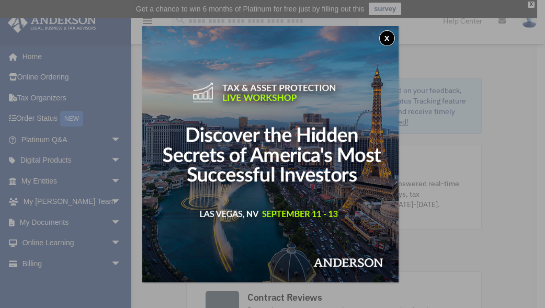
click at [389, 38] on button "x" at bounding box center [387, 38] width 16 height 16
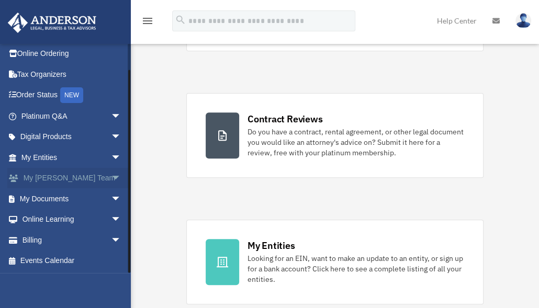
scroll to position [209, 0]
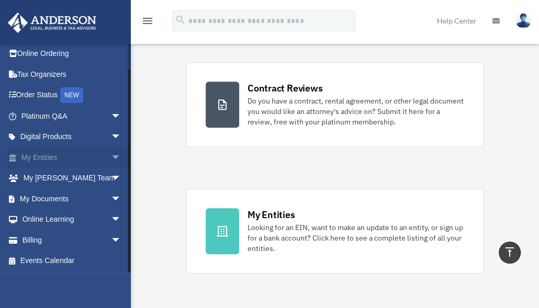
click at [49, 156] on link "My Entities arrow_drop_down" at bounding box center [72, 157] width 130 height 21
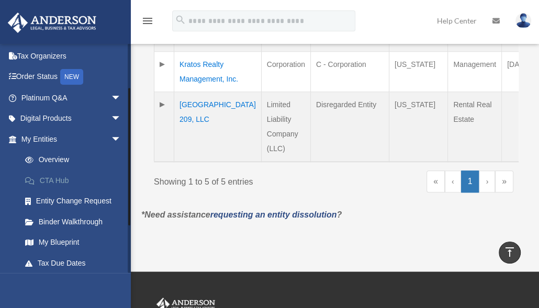
scroll to position [126, 0]
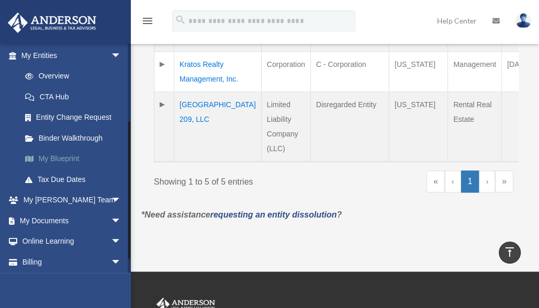
click at [50, 158] on link "My Blueprint" at bounding box center [76, 159] width 122 height 21
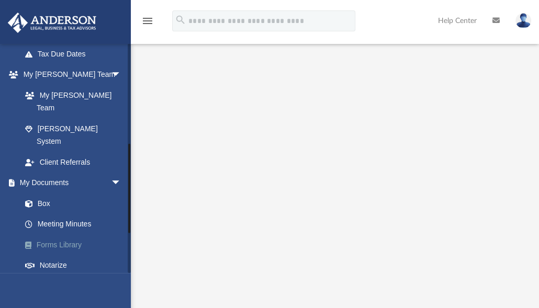
scroll to position [335, 0]
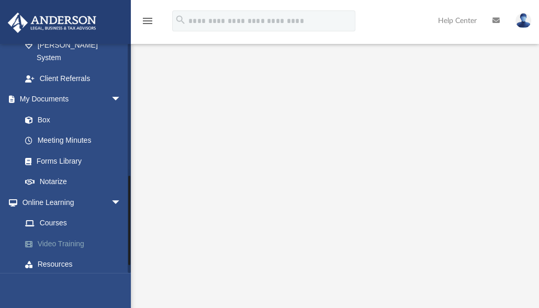
click at [70, 233] on link "Video Training" at bounding box center [76, 243] width 122 height 21
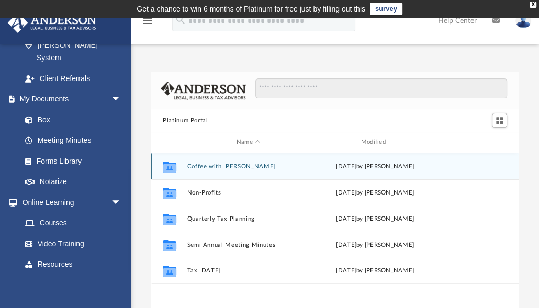
click at [244, 165] on button "Coffee with [PERSON_NAME]" at bounding box center [248, 166] width 122 height 7
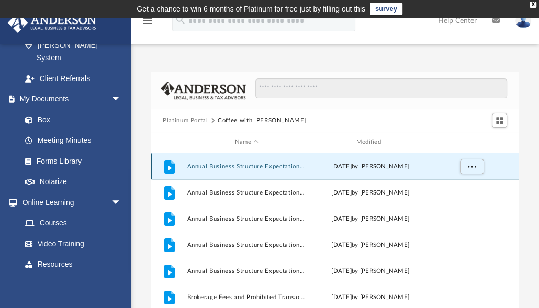
click at [227, 168] on button "Annual Business Structure Expectations Part 2 - Filing Fees.mp4" at bounding box center [246, 166] width 119 height 7
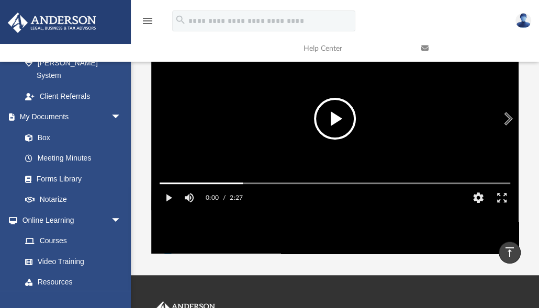
scroll to position [103, 0]
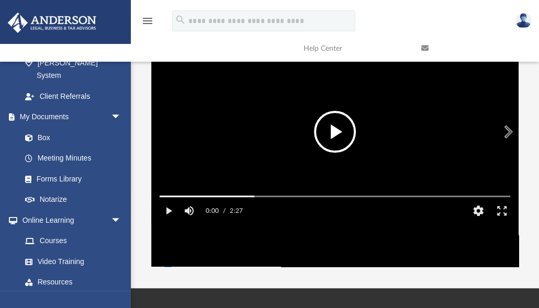
click at [340, 135] on button "File preview" at bounding box center [335, 132] width 42 height 42
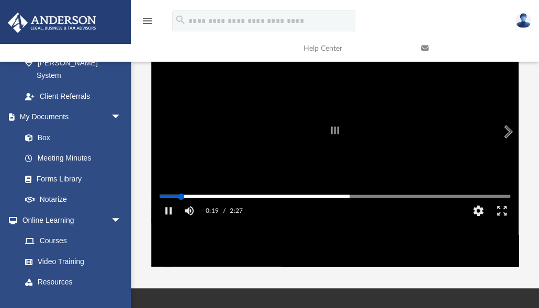
click at [181, 207] on div "Autoplay Disabled Speed Normal Quality Auto Subtitles/CC Off Audio Autoplay Dis…" at bounding box center [334, 132] width 367 height 270
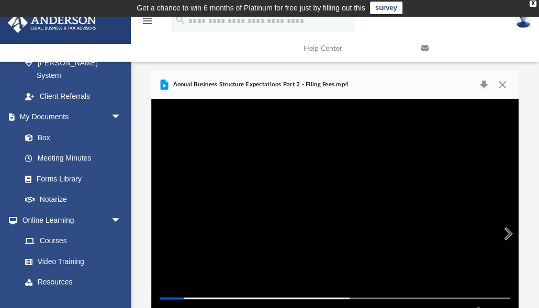
scroll to position [0, 0]
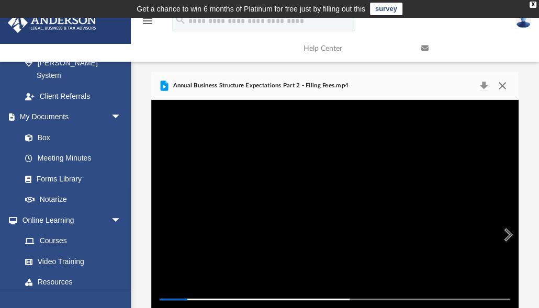
click at [505, 86] on button "Close" at bounding box center [502, 86] width 19 height 15
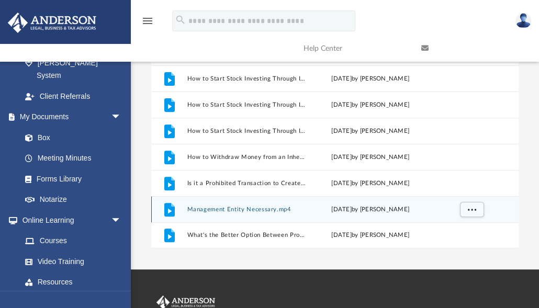
scroll to position [126, 0]
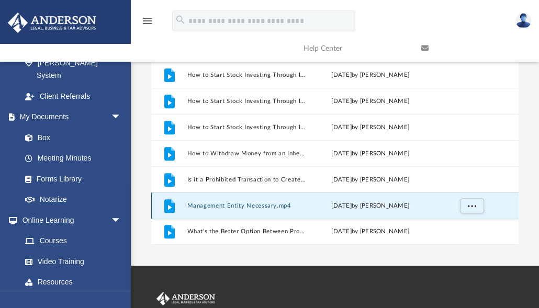
click at [210, 205] on button "Management Entity Necessary.mp4" at bounding box center [246, 206] width 119 height 7
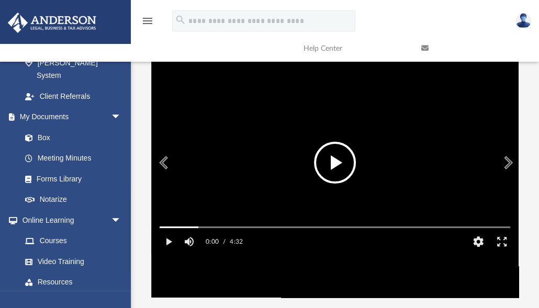
scroll to position [0, 0]
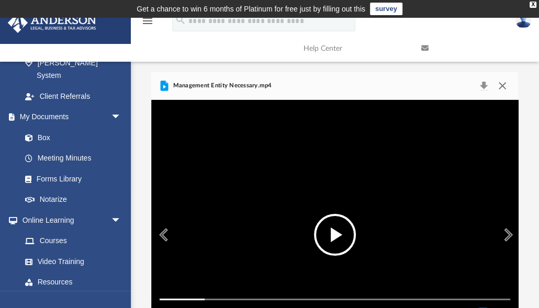
click at [507, 86] on button "Close" at bounding box center [502, 86] width 19 height 15
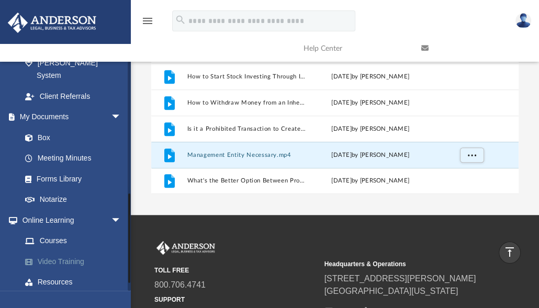
click at [70, 251] on link "Video Training" at bounding box center [76, 261] width 122 height 21
click at [71, 251] on link "Video Training" at bounding box center [76, 261] width 122 height 21
click at [74, 251] on link "Video Training" at bounding box center [76, 261] width 122 height 21
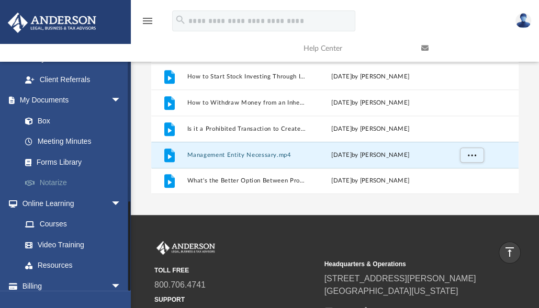
scroll to position [354, 0]
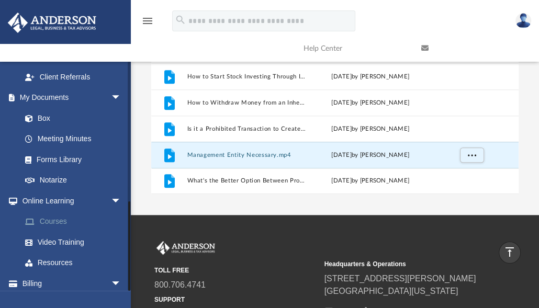
click at [52, 211] on link "Courses" at bounding box center [76, 221] width 122 height 21
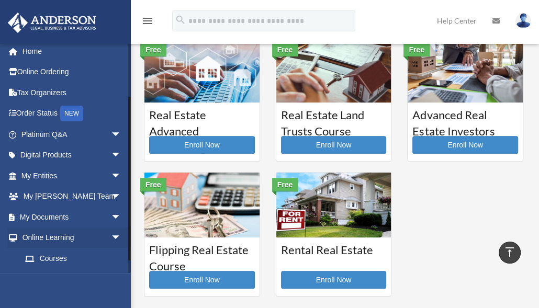
scroll to position [2, 0]
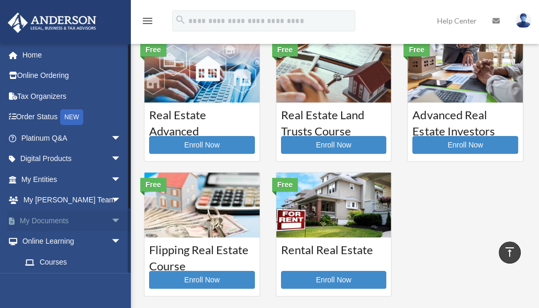
click at [57, 220] on link "My Documents arrow_drop_down" at bounding box center [72, 220] width 130 height 21
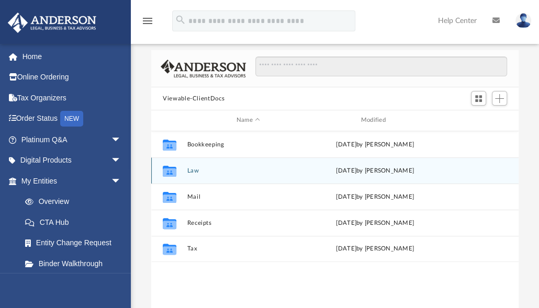
scroll to position [42, 0]
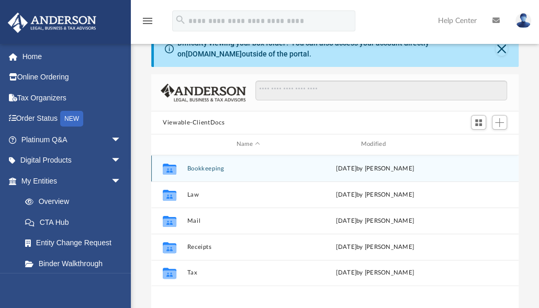
click at [264, 173] on div "Collaborated Folder Bookkeeping [DATE] by [PERSON_NAME]" at bounding box center [334, 168] width 367 height 26
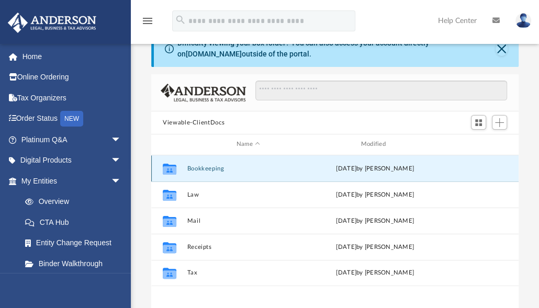
click at [269, 167] on button "Bookkeeping" at bounding box center [248, 168] width 122 height 7
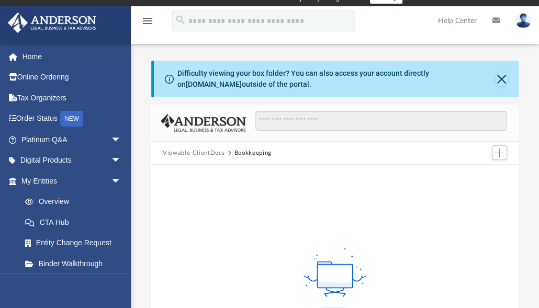
scroll to position [0, 0]
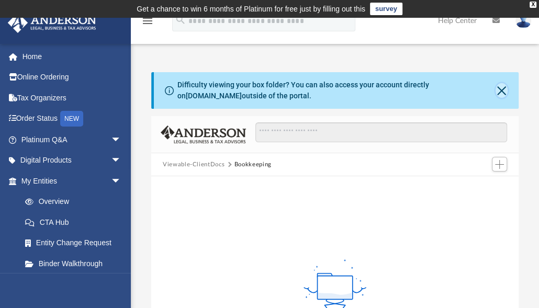
click at [502, 91] on button "Close" at bounding box center [502, 90] width 12 height 15
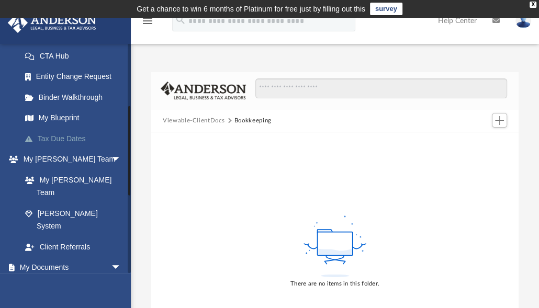
scroll to position [167, 0]
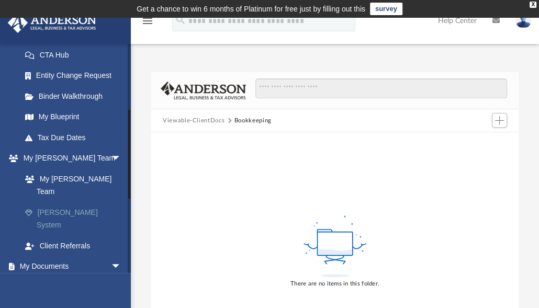
click at [57, 202] on link "[PERSON_NAME] System" at bounding box center [76, 218] width 122 height 33
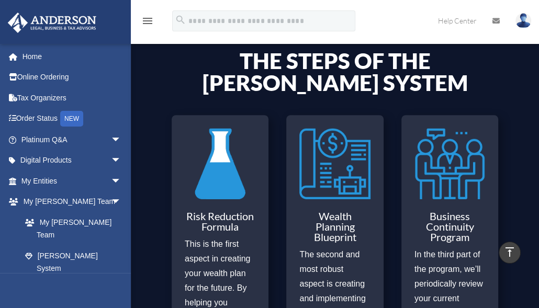
scroll to position [335, 0]
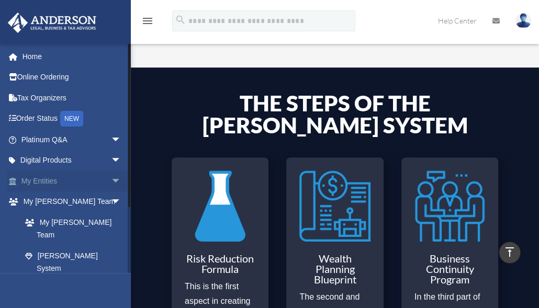
click at [40, 179] on link "My Entities arrow_drop_down" at bounding box center [72, 181] width 130 height 21
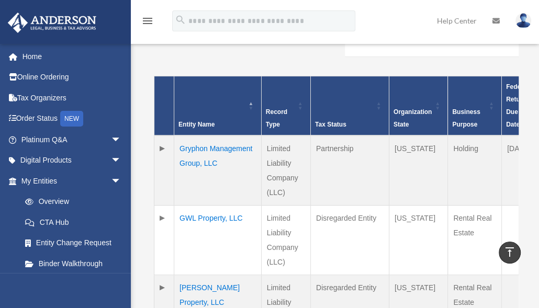
scroll to position [335, 0]
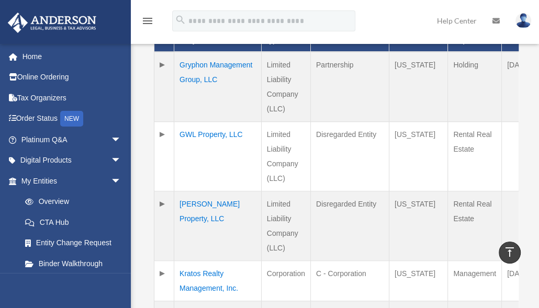
click at [195, 130] on td "GWL Property, LLC" at bounding box center [217, 157] width 87 height 70
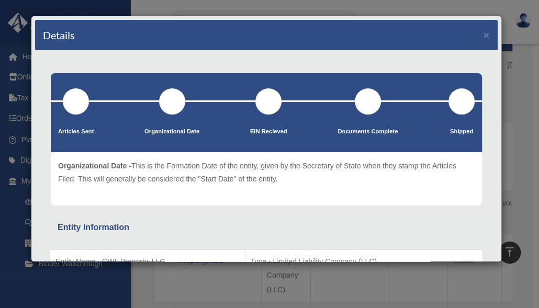
scroll to position [0, 0]
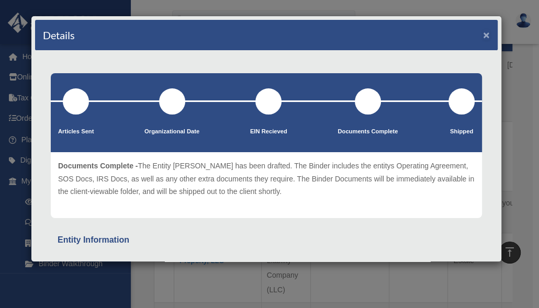
click at [483, 31] on button "×" at bounding box center [486, 34] width 7 height 11
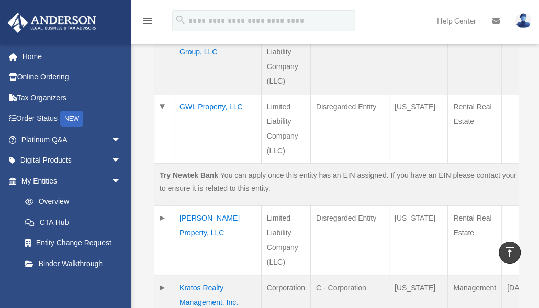
scroll to position [377, 0]
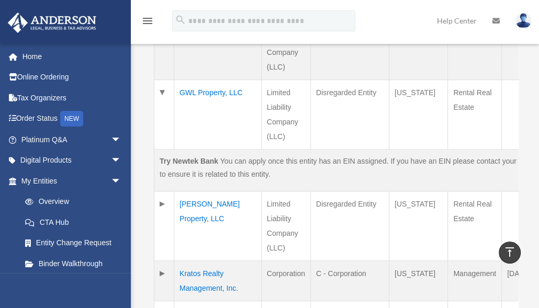
click at [197, 192] on td "Harrell Property, LLC" at bounding box center [217, 227] width 87 height 70
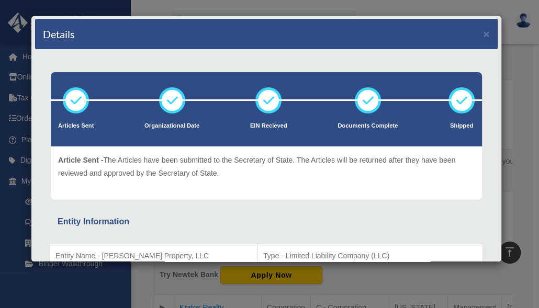
scroll to position [0, 0]
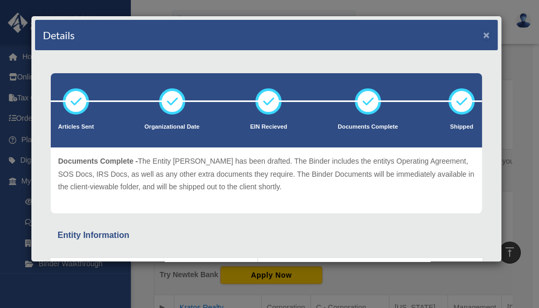
click at [483, 33] on button "×" at bounding box center [486, 34] width 7 height 11
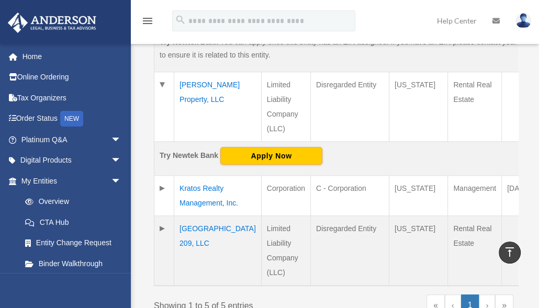
scroll to position [586, 0]
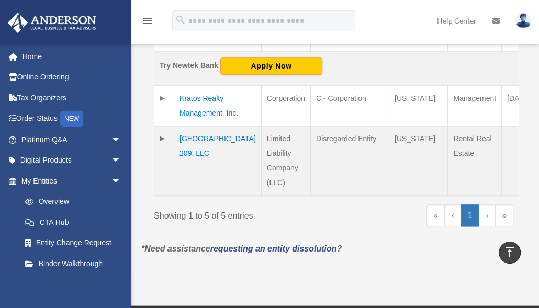
click at [196, 135] on td "Tamarack Village 209, LLC" at bounding box center [217, 161] width 87 height 70
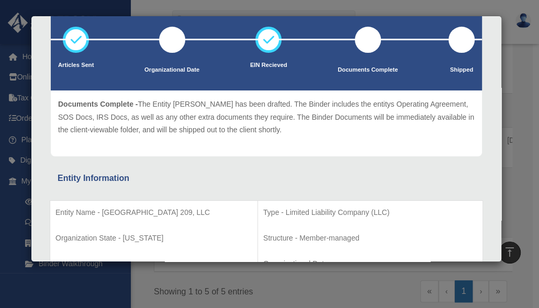
scroll to position [0, 0]
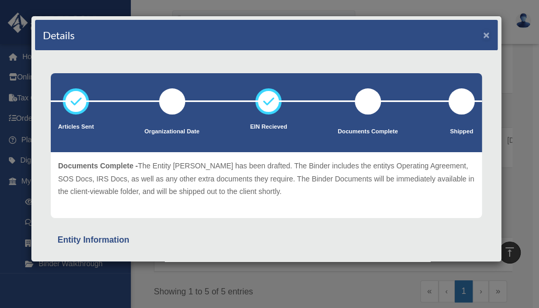
click at [483, 32] on button "×" at bounding box center [486, 34] width 7 height 11
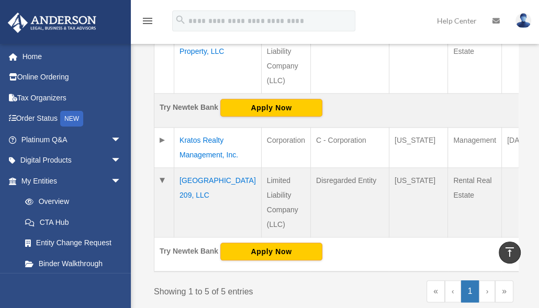
click at [195, 128] on td "Kratos Realty Management, Inc." at bounding box center [217, 148] width 87 height 40
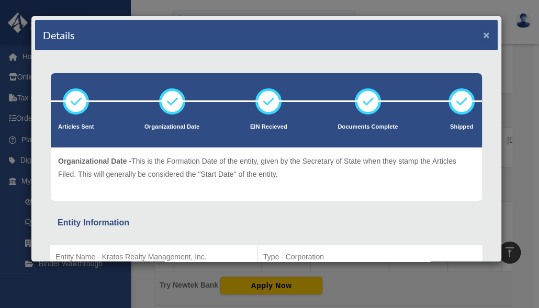
click at [483, 32] on button "×" at bounding box center [486, 34] width 7 height 11
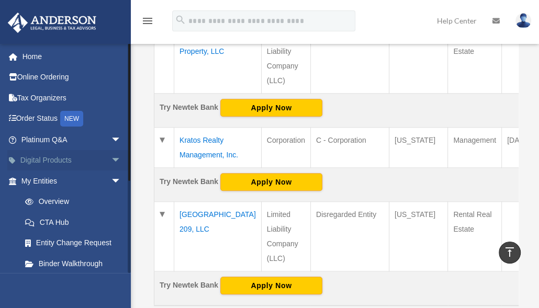
click at [41, 159] on link "Digital Products arrow_drop_down" at bounding box center [72, 160] width 130 height 21
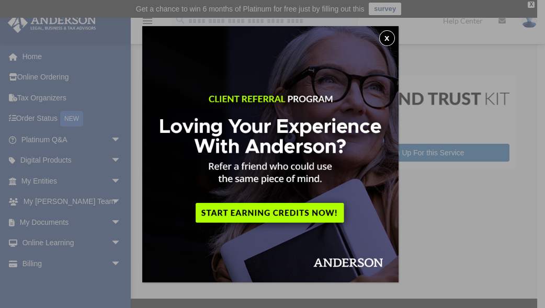
click at [393, 37] on button "x" at bounding box center [387, 38] width 16 height 16
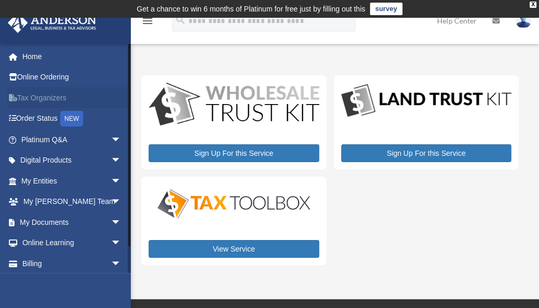
click at [35, 96] on link "Tax Organizers" at bounding box center [72, 97] width 130 height 21
